Goal: Information Seeking & Learning: Learn about a topic

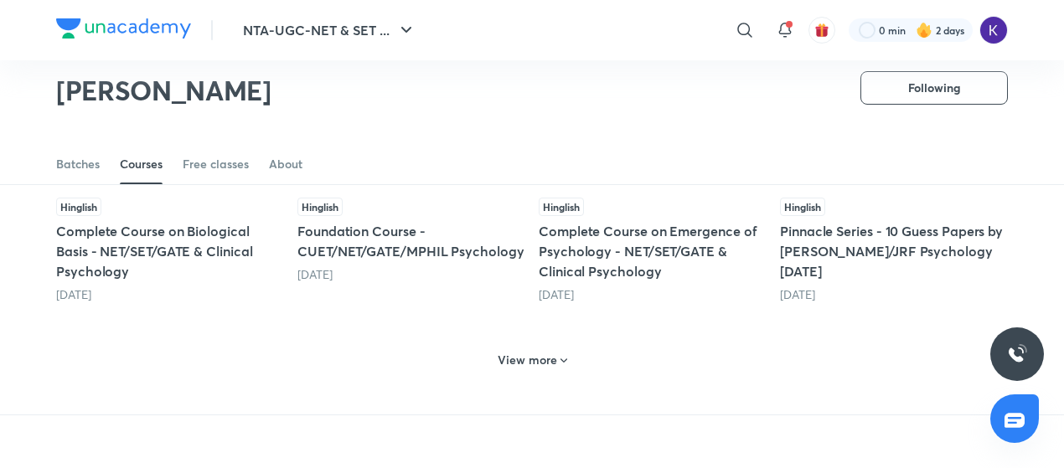
scroll to position [870, 0]
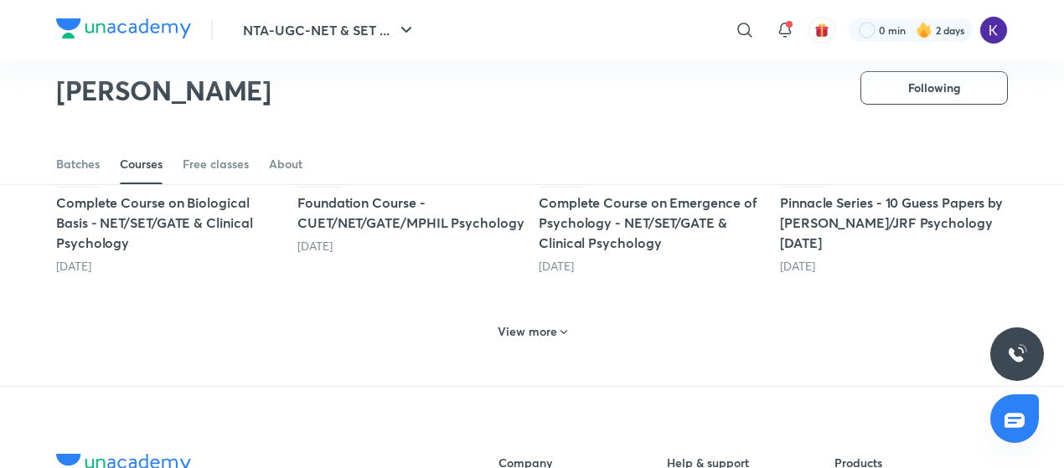
click at [557, 332] on icon at bounding box center [563, 332] width 13 height 13
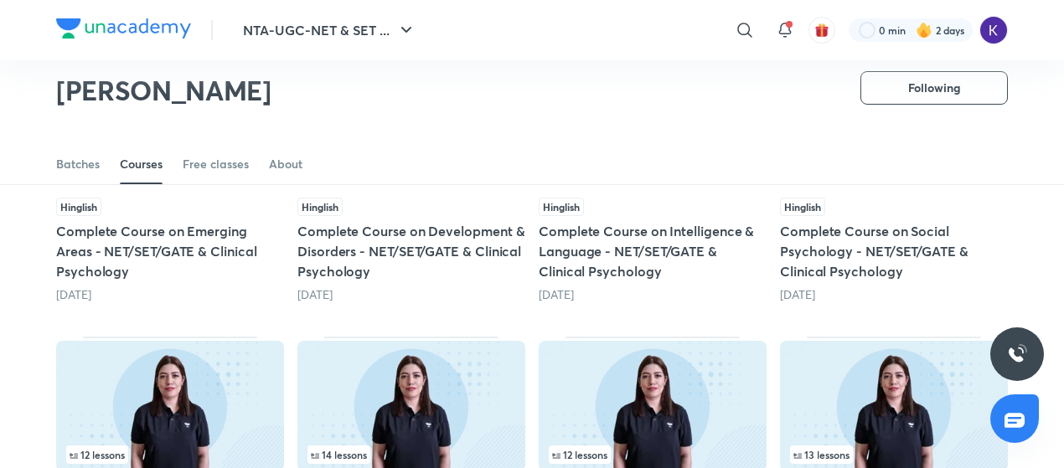
scroll to position [1131, 0]
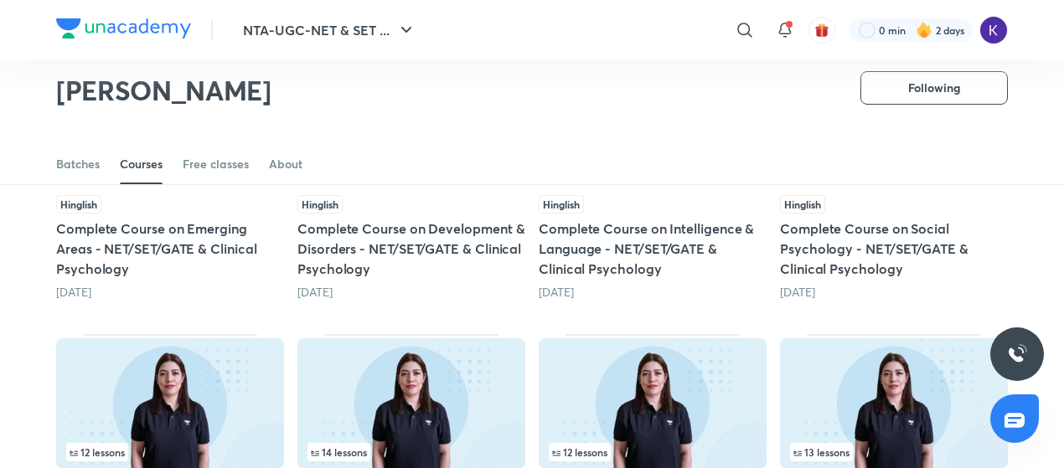
click at [418, 232] on h5 "Complete Course on Development & Disorders - NET/SET/GATE & Clinical Psychology" at bounding box center [411, 249] width 228 height 60
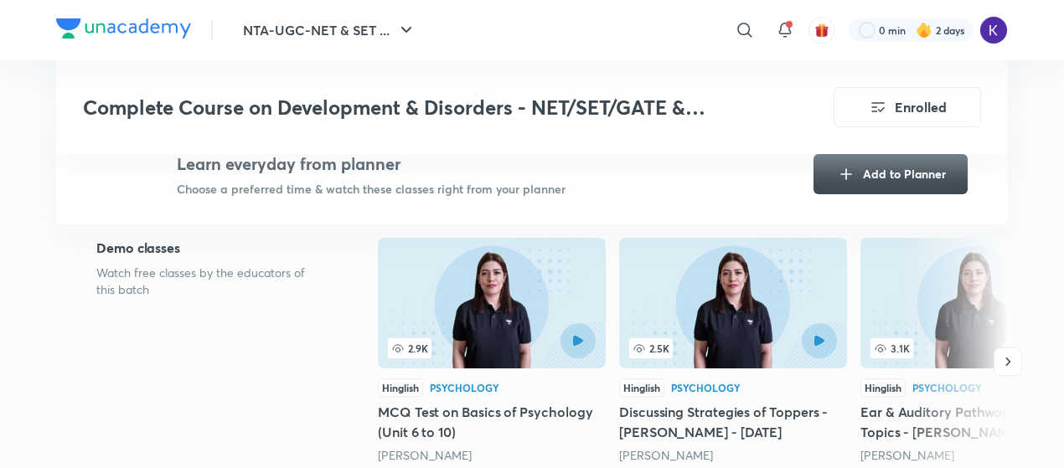
scroll to position [820, 0]
